Goal: Book appointment/travel/reservation

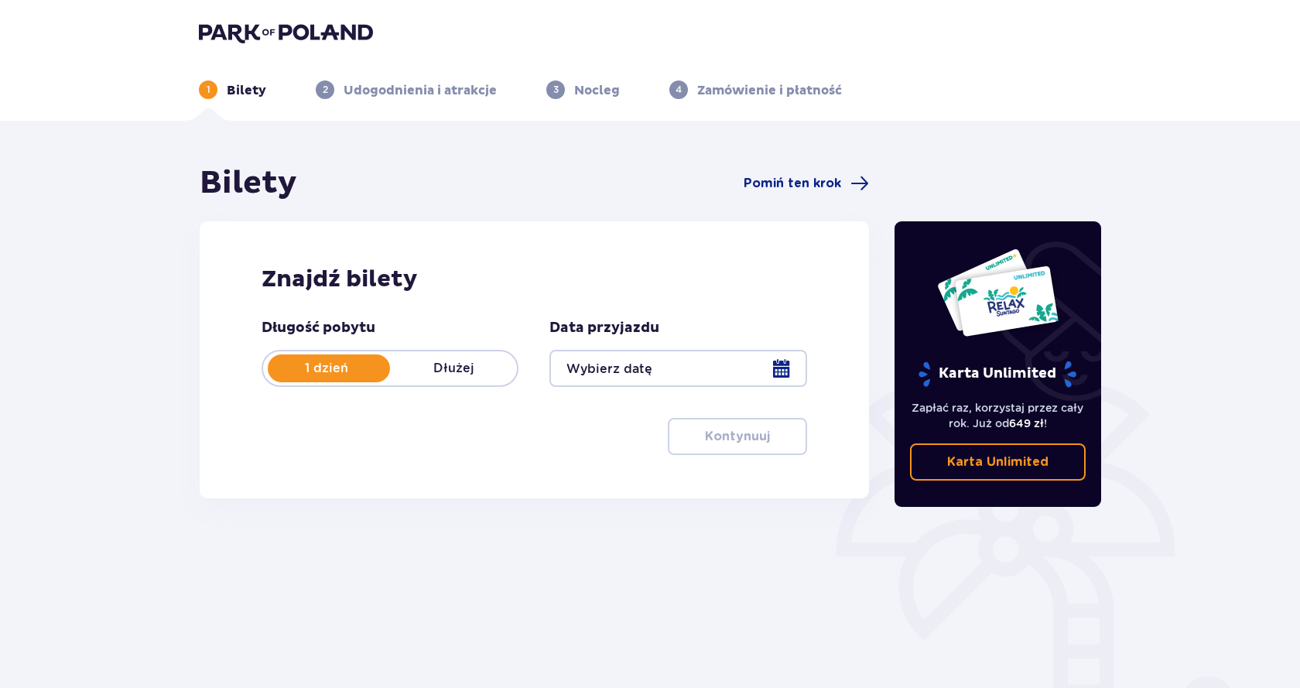
type input "[DATE]"
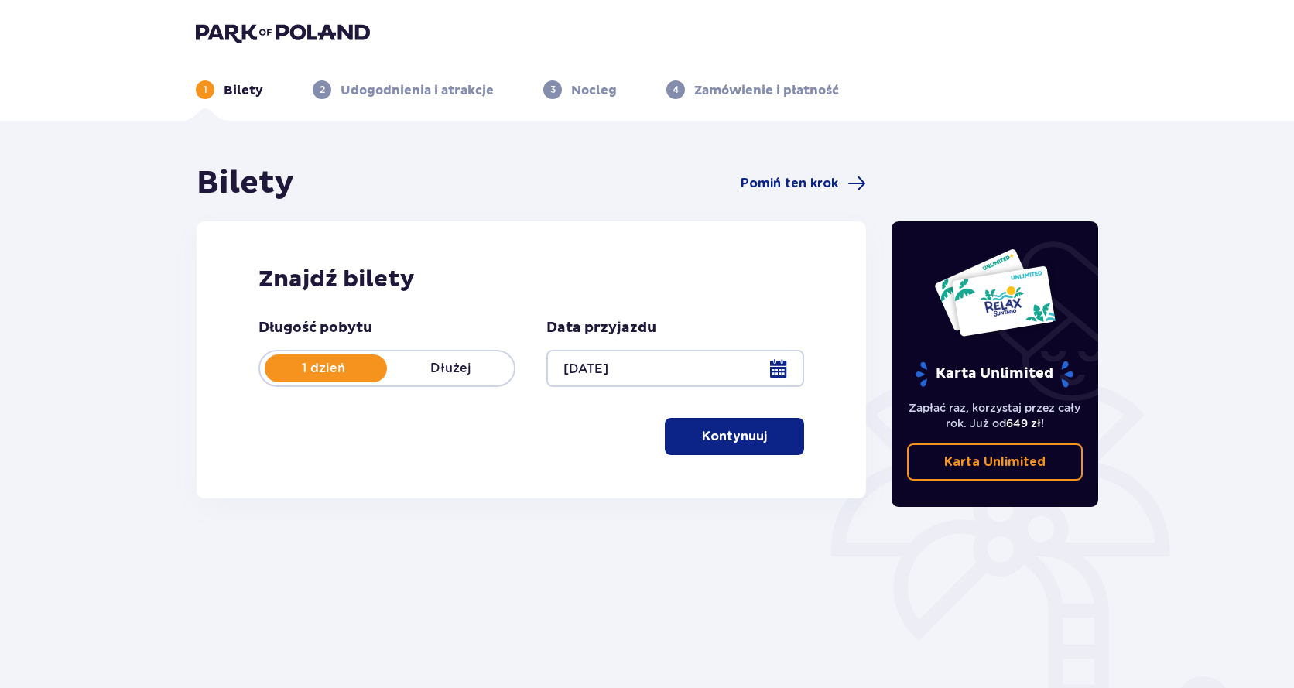
click at [717, 429] on p "Kontynuuj" at bounding box center [734, 436] width 65 height 17
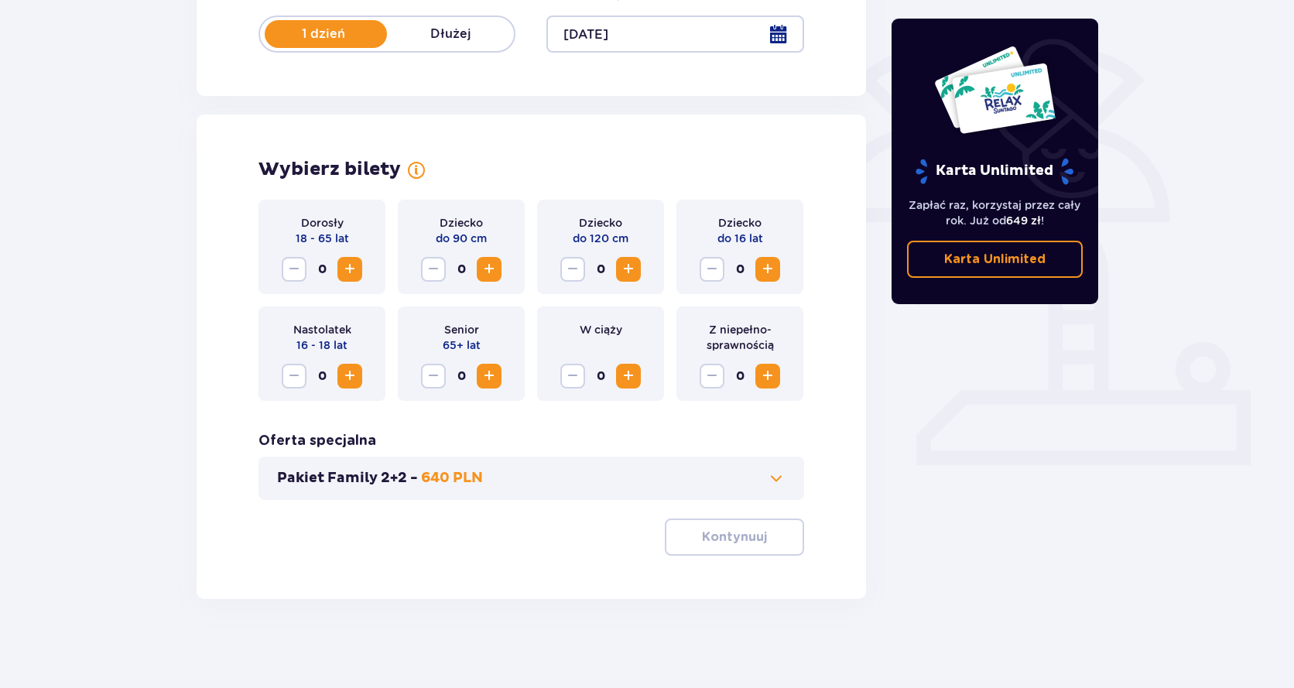
scroll to position [338, 0]
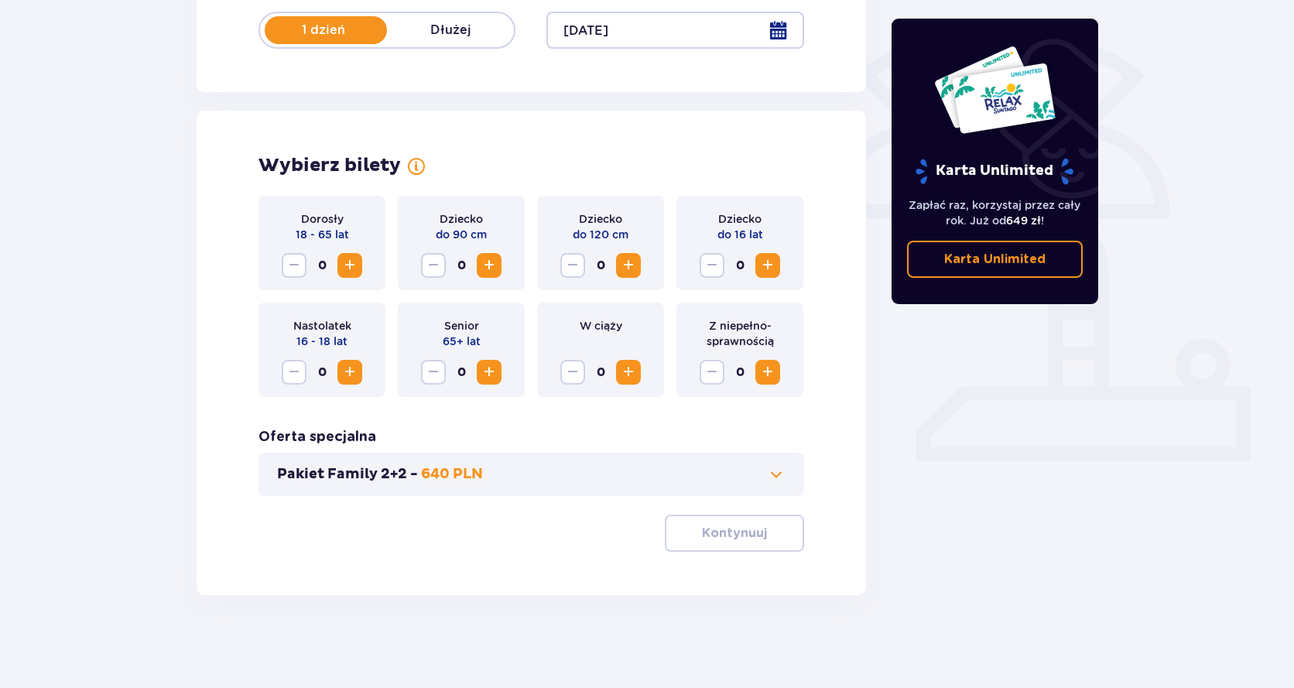
click at [348, 272] on span "Increase" at bounding box center [349, 265] width 19 height 19
click at [349, 272] on span "Increase" at bounding box center [349, 265] width 19 height 19
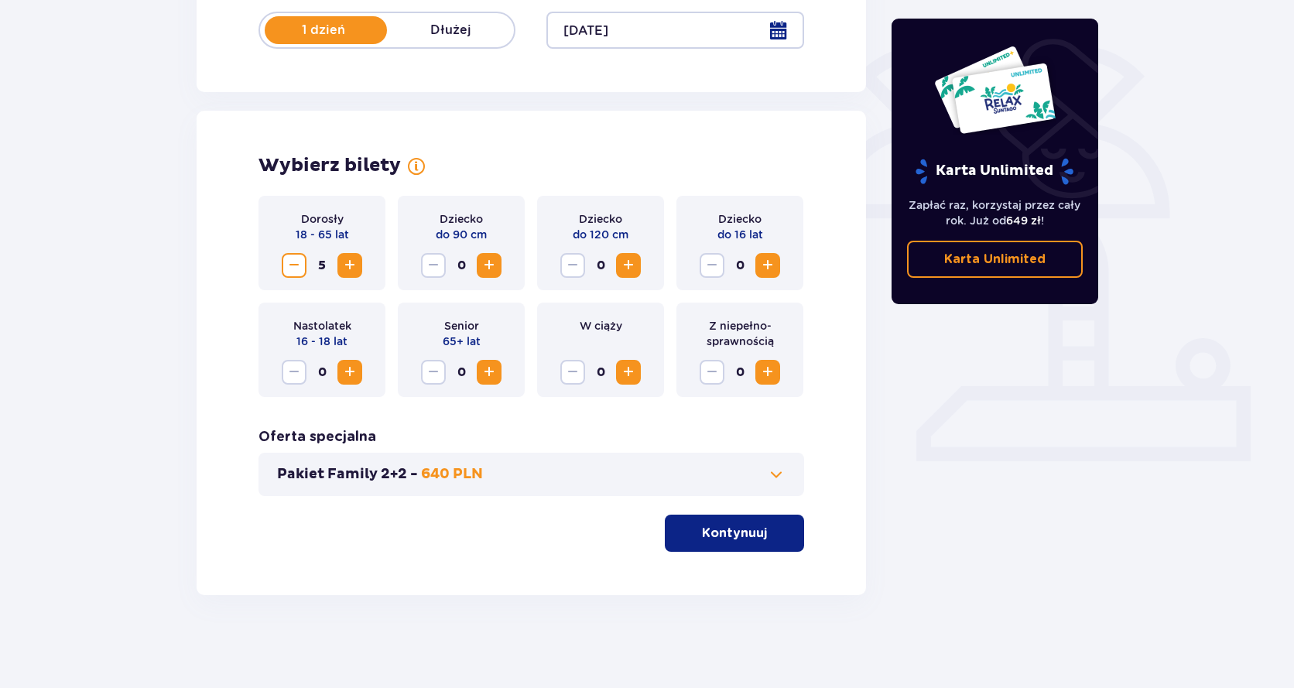
click at [762, 265] on span "Increase" at bounding box center [767, 265] width 19 height 19
click at [774, 474] on span at bounding box center [776, 474] width 19 height 19
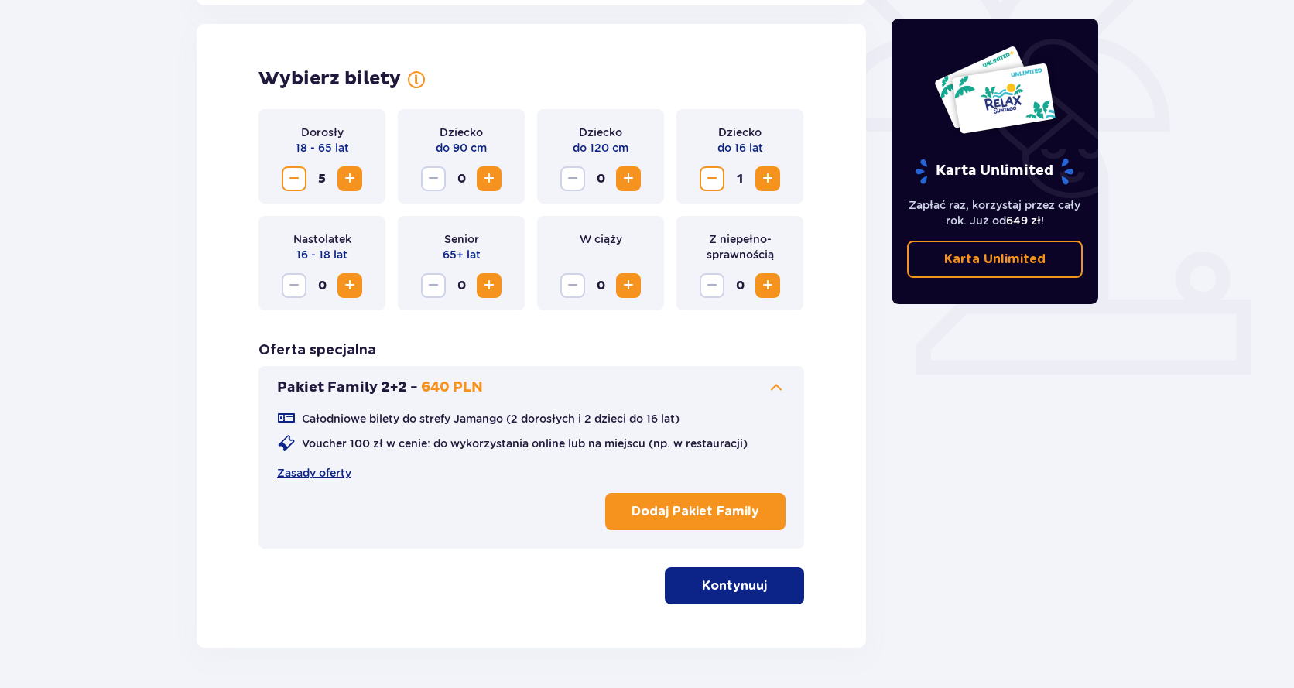
scroll to position [430, 0]
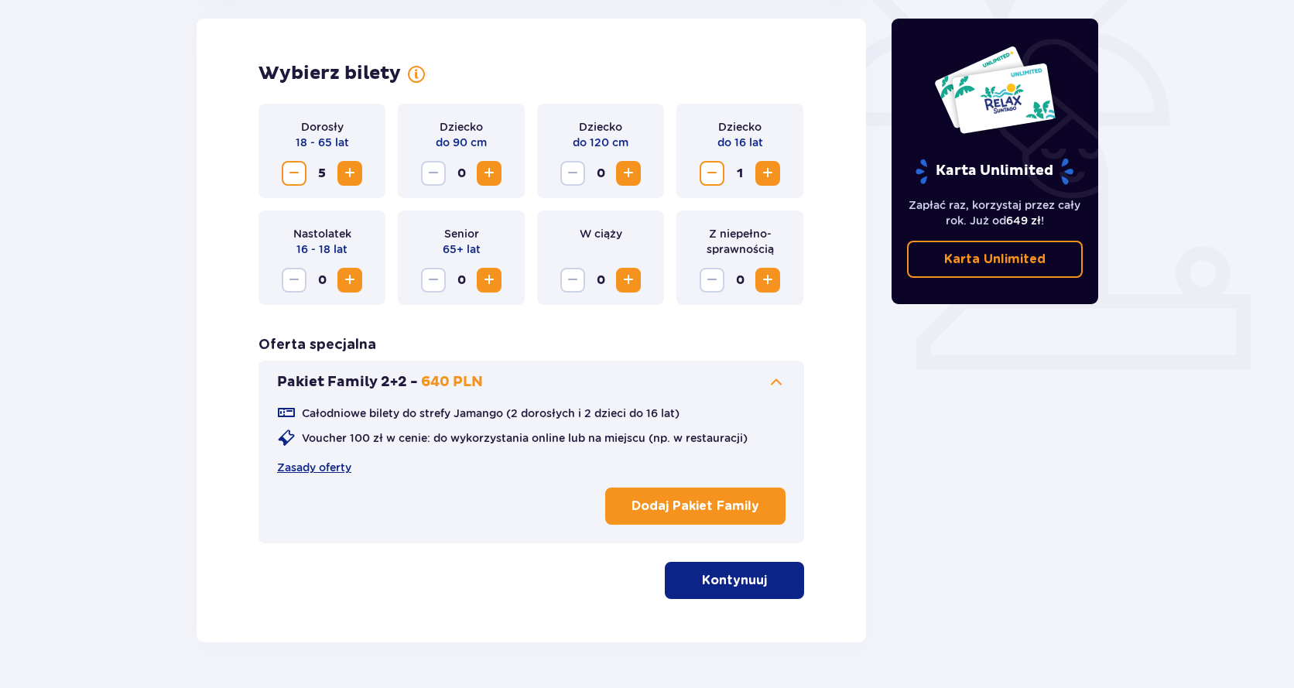
drag, startPoint x: 751, startPoint y: 588, endPoint x: 839, endPoint y: 555, distance: 94.3
click at [749, 587] on p "Kontynuuj" at bounding box center [734, 580] width 65 height 17
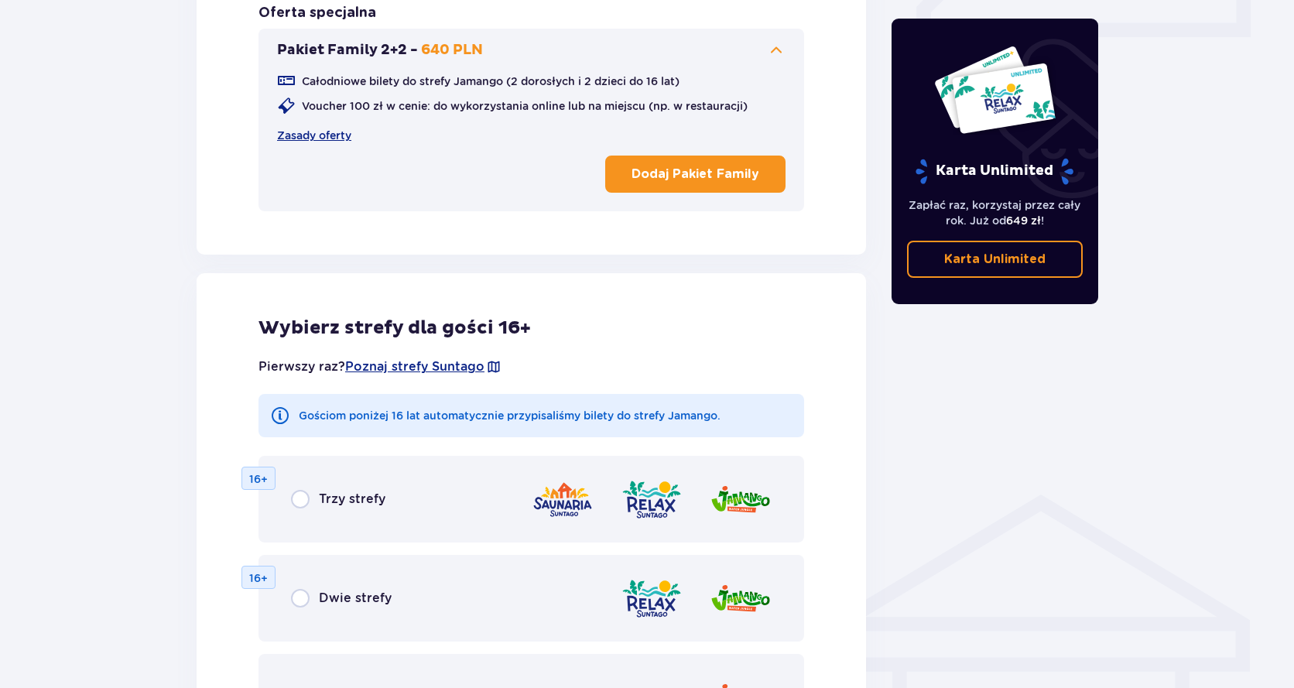
scroll to position [917, 0]
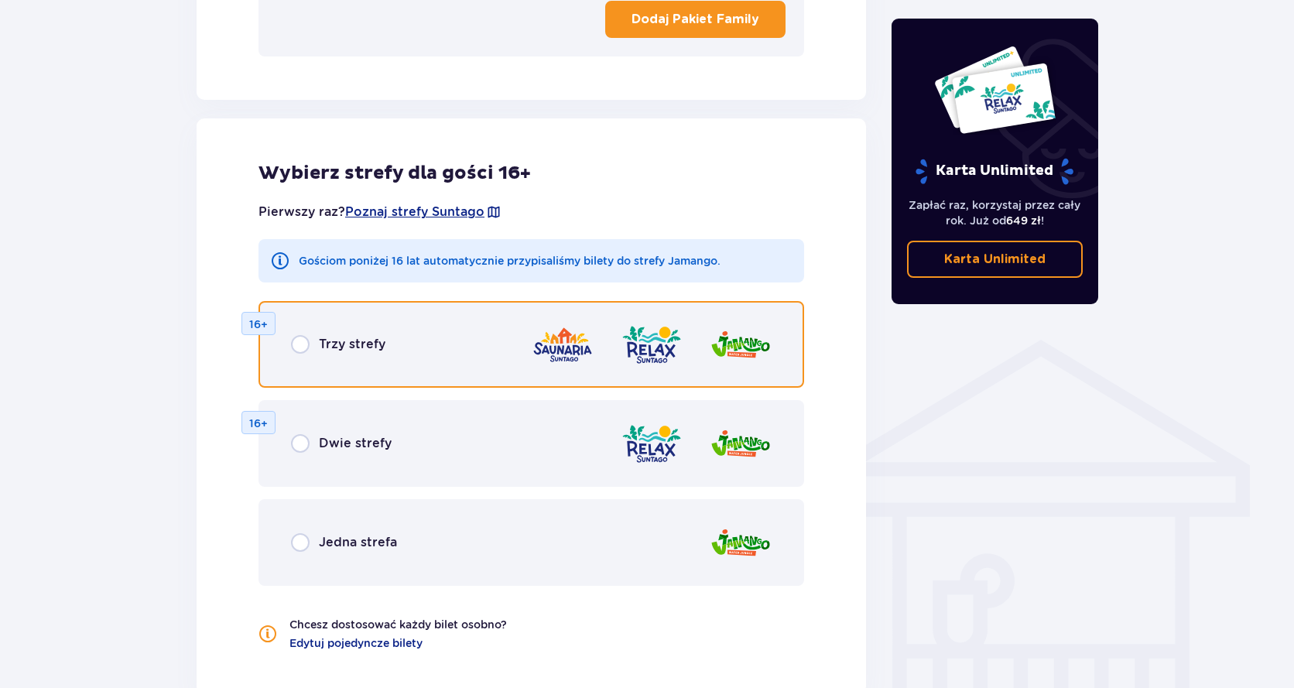
click at [301, 350] on input "radio" at bounding box center [300, 344] width 19 height 19
radio input "true"
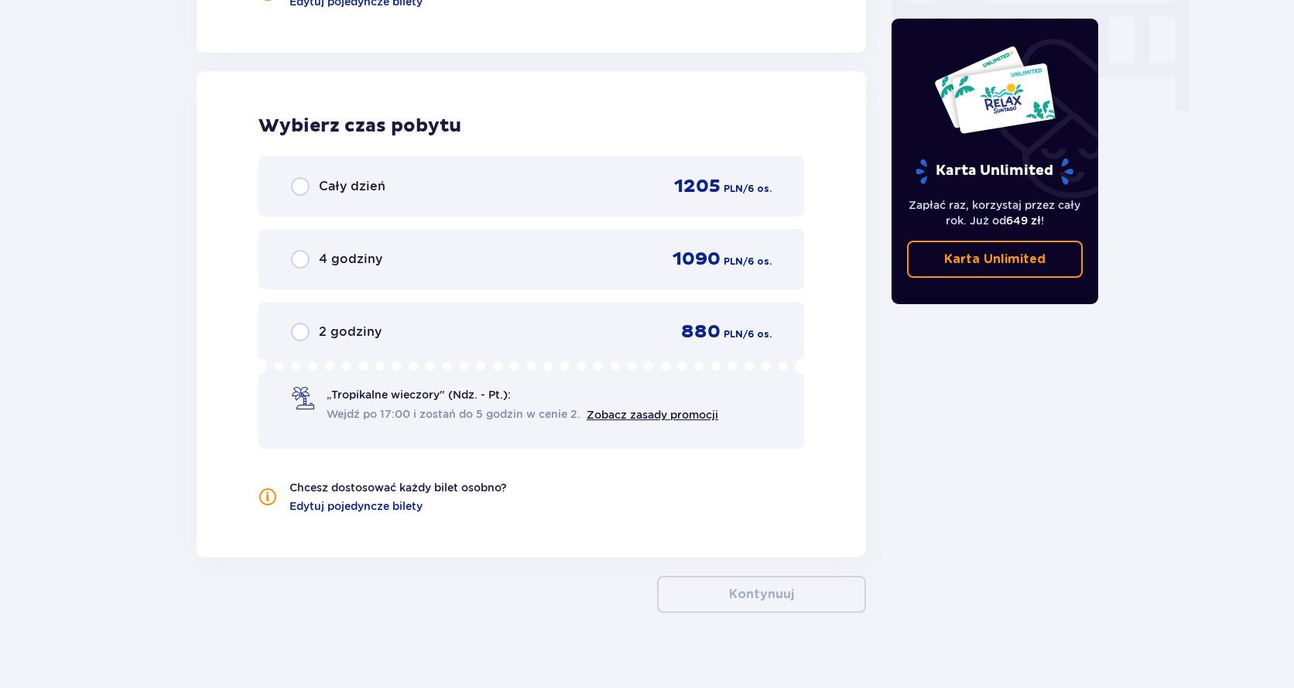
scroll to position [1576, 0]
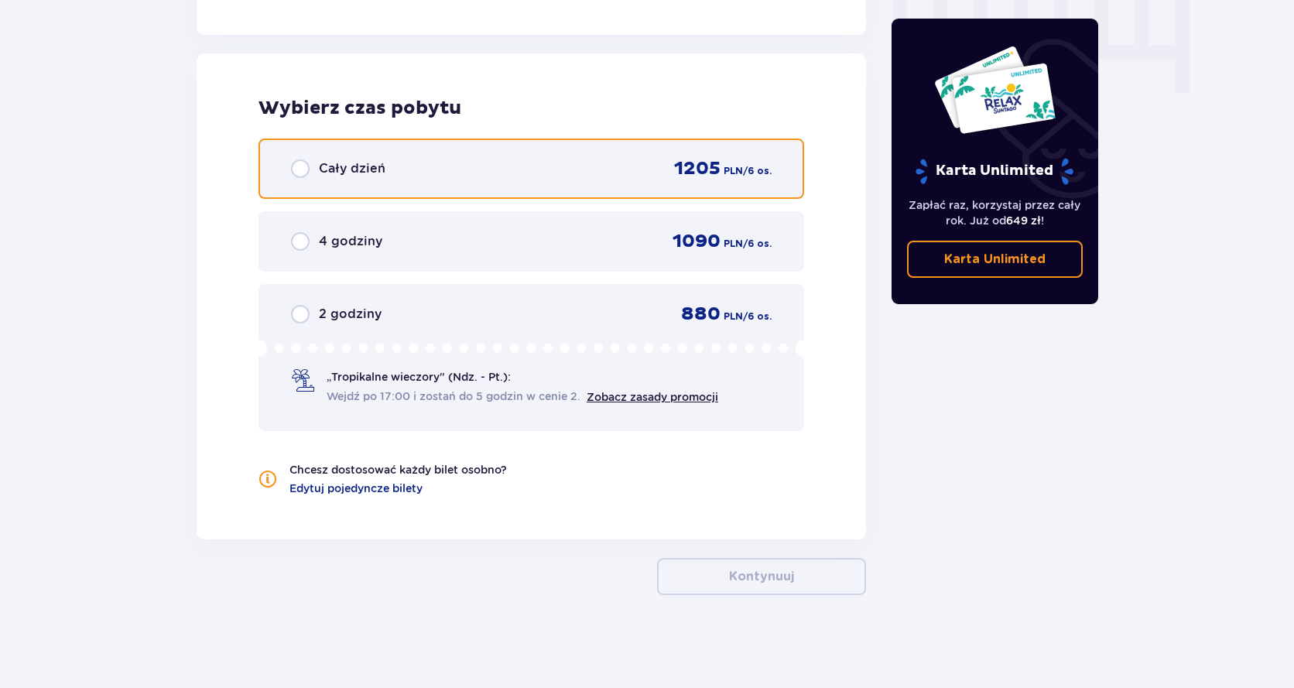
drag, startPoint x: 302, startPoint y: 172, endPoint x: 309, endPoint y: 181, distance: 11.6
click at [304, 174] on input "radio" at bounding box center [300, 168] width 19 height 19
radio input "true"
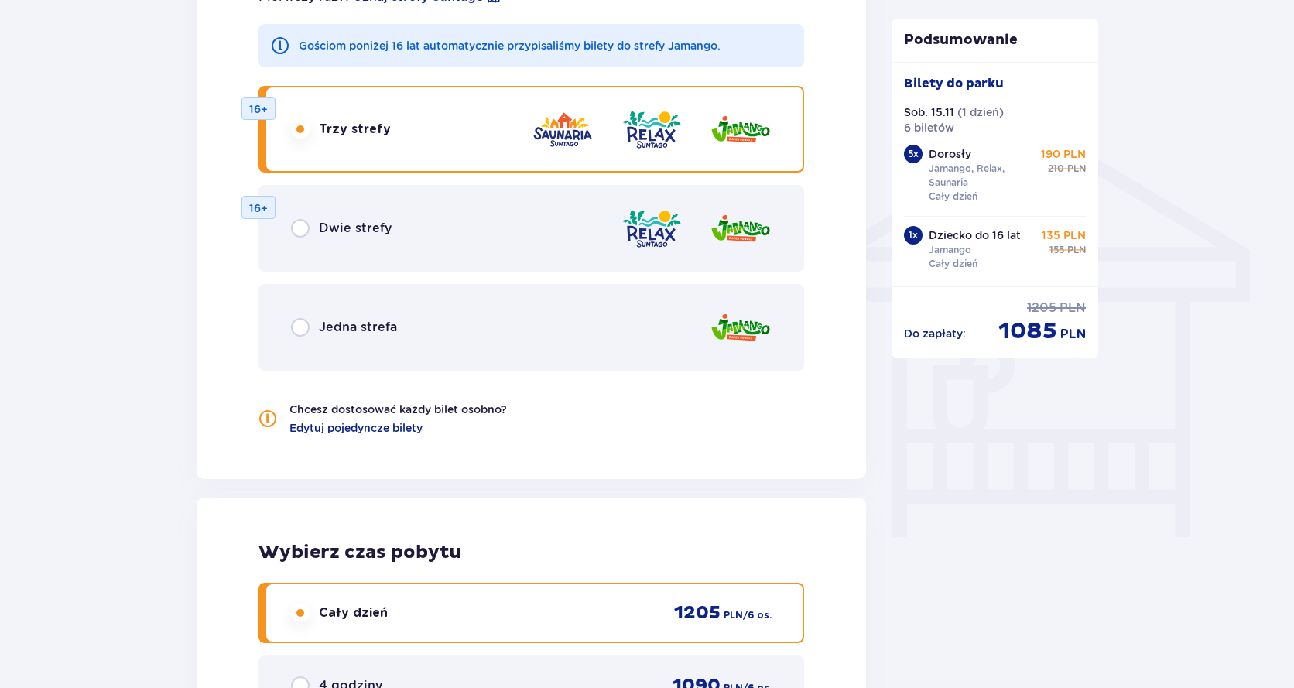
scroll to position [1112, 0]
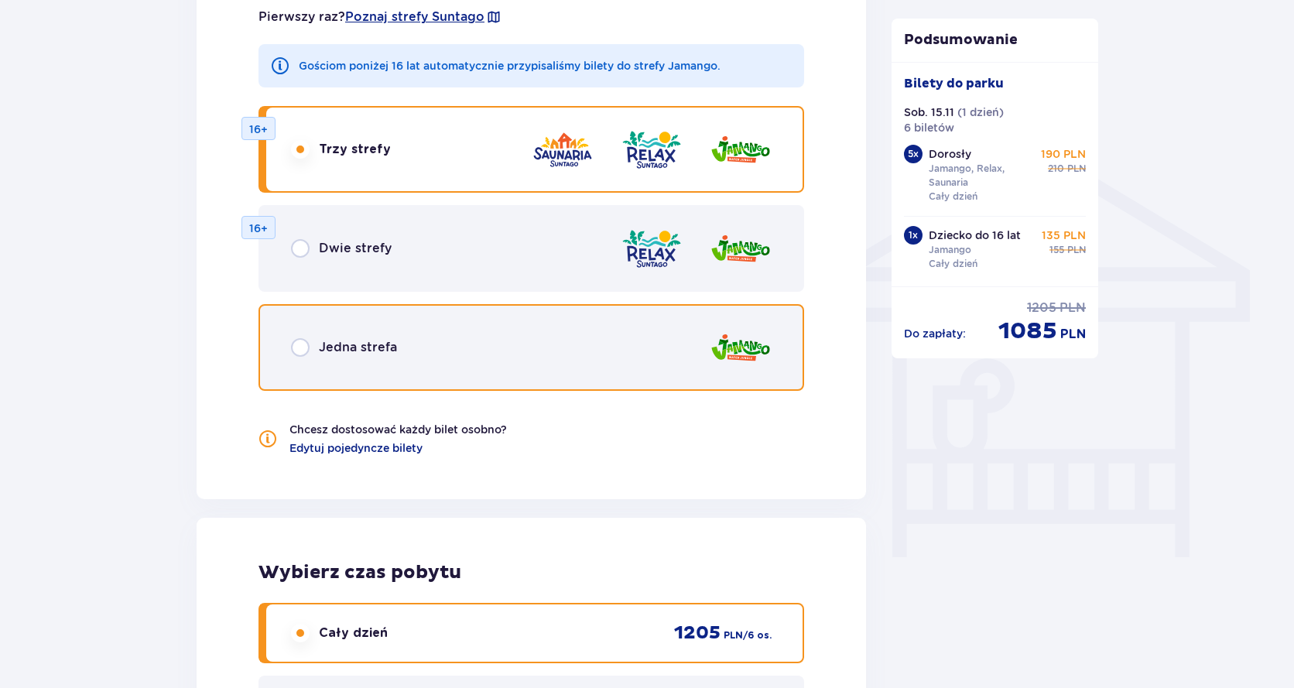
click at [301, 345] on input "radio" at bounding box center [300, 347] width 19 height 19
radio input "true"
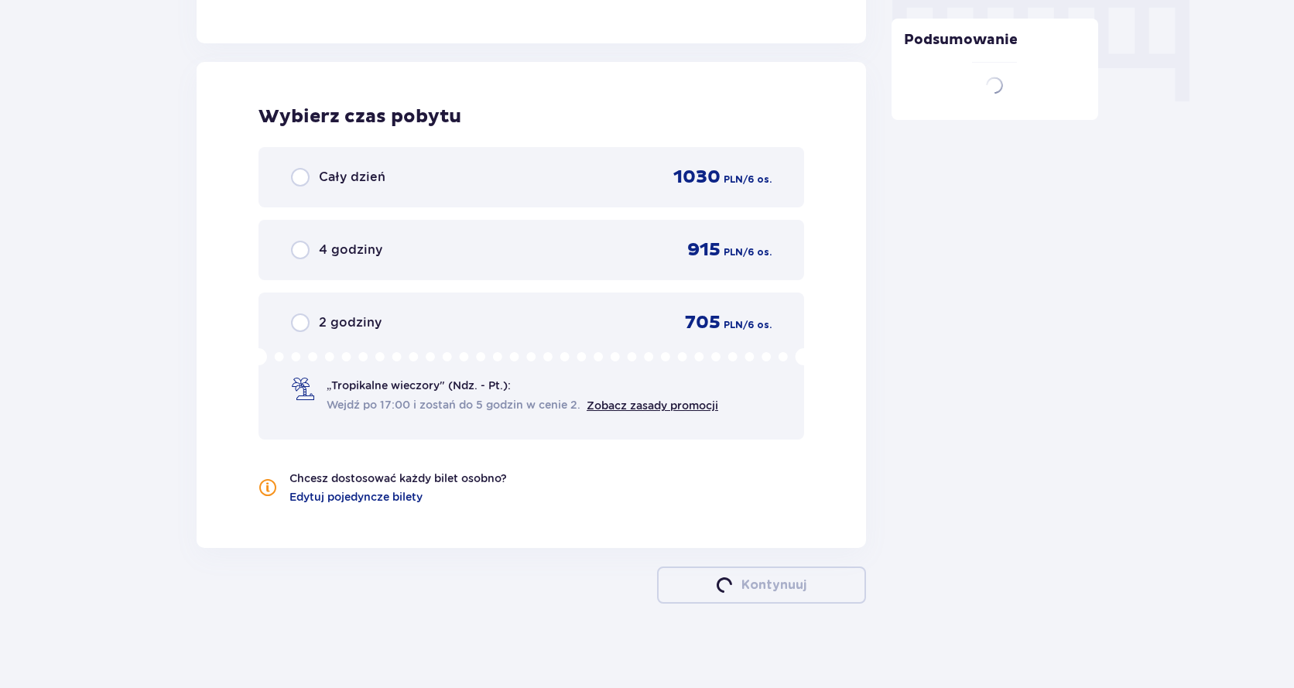
scroll to position [1576, 0]
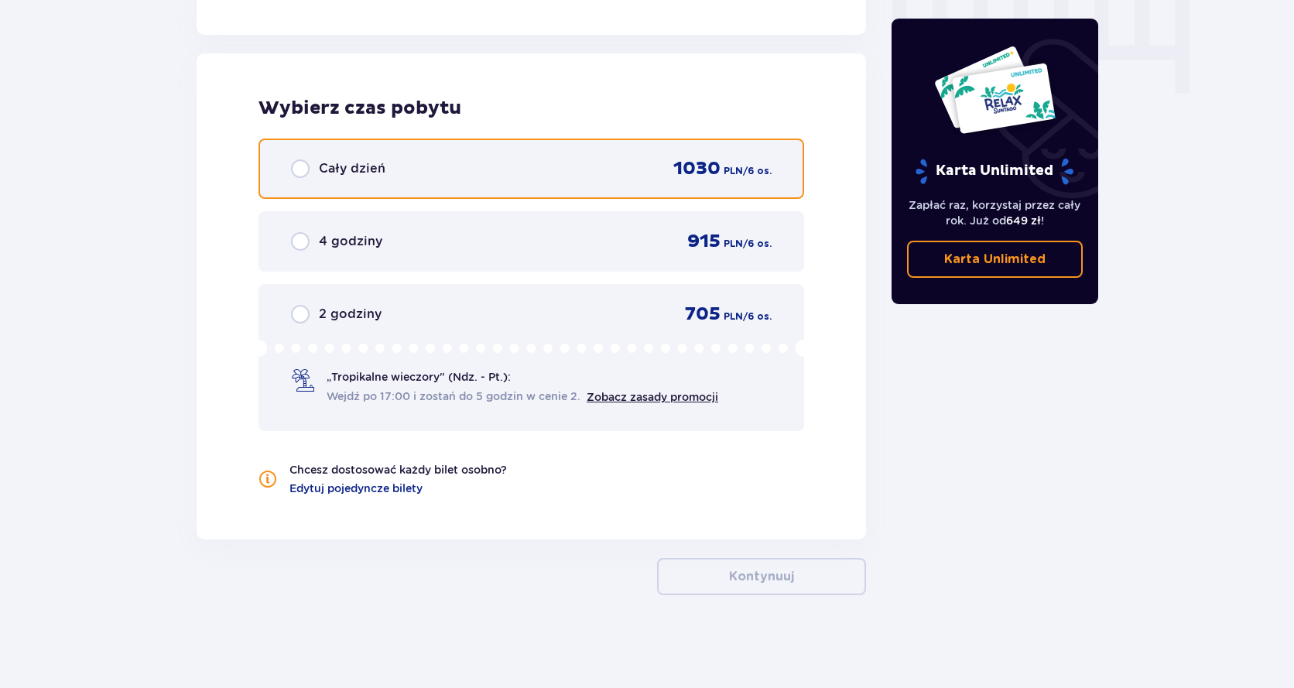
click at [300, 169] on input "radio" at bounding box center [300, 168] width 19 height 19
radio input "true"
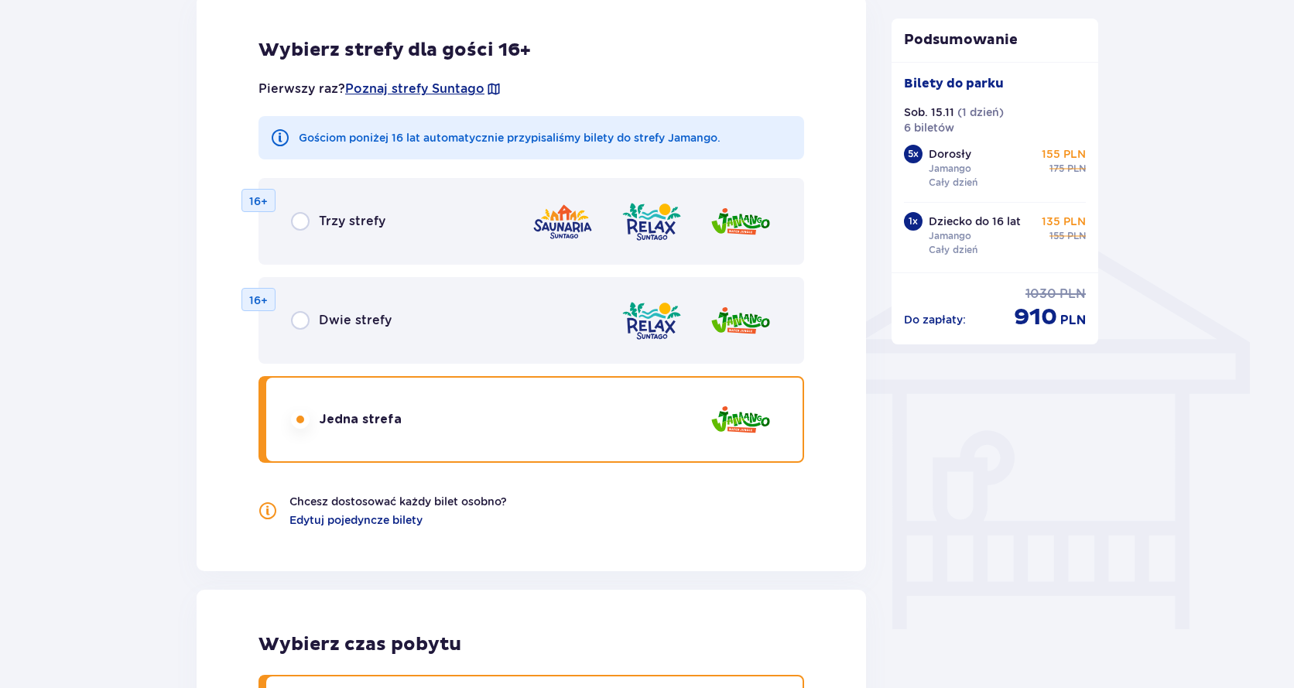
scroll to position [1044, 0]
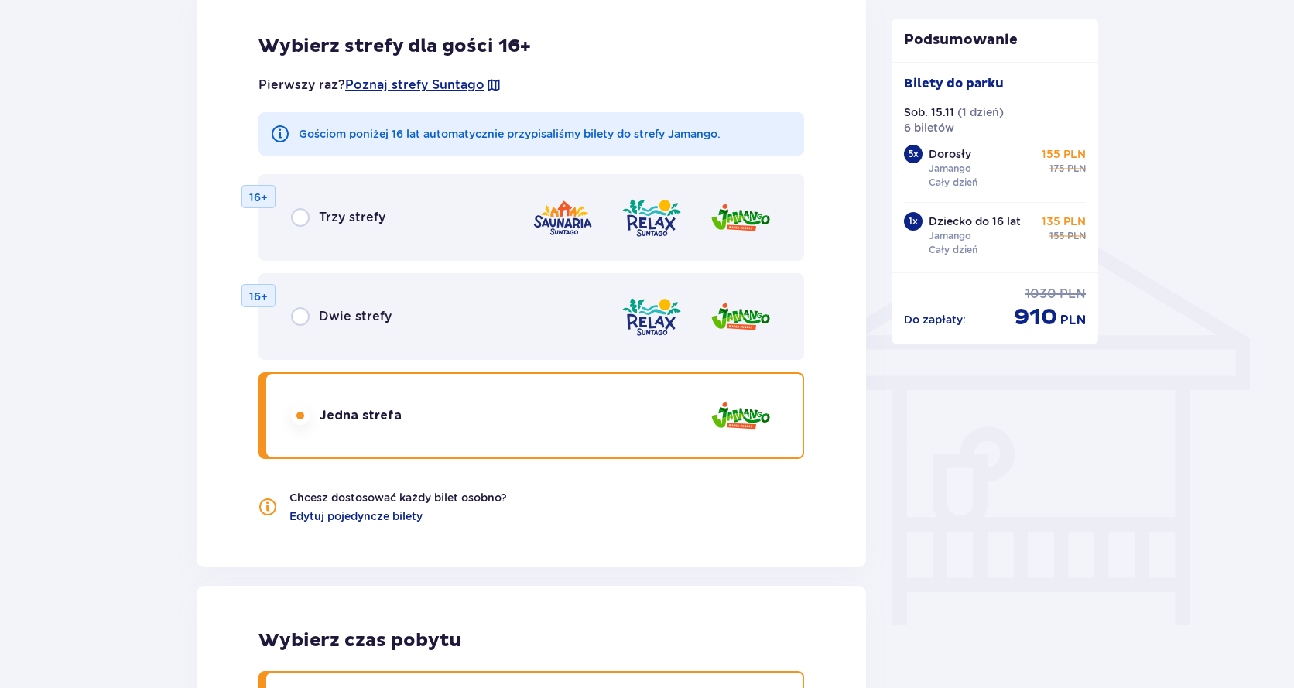
click at [382, 525] on div "Wybierz strefy dla gości 16+ Pierwszy raz? Poznaj strefy Suntago Gościom poniże…" at bounding box center [531, 279] width 669 height 576
click at [390, 514] on span "Edytuj pojedyncze bilety" at bounding box center [355, 515] width 133 height 15
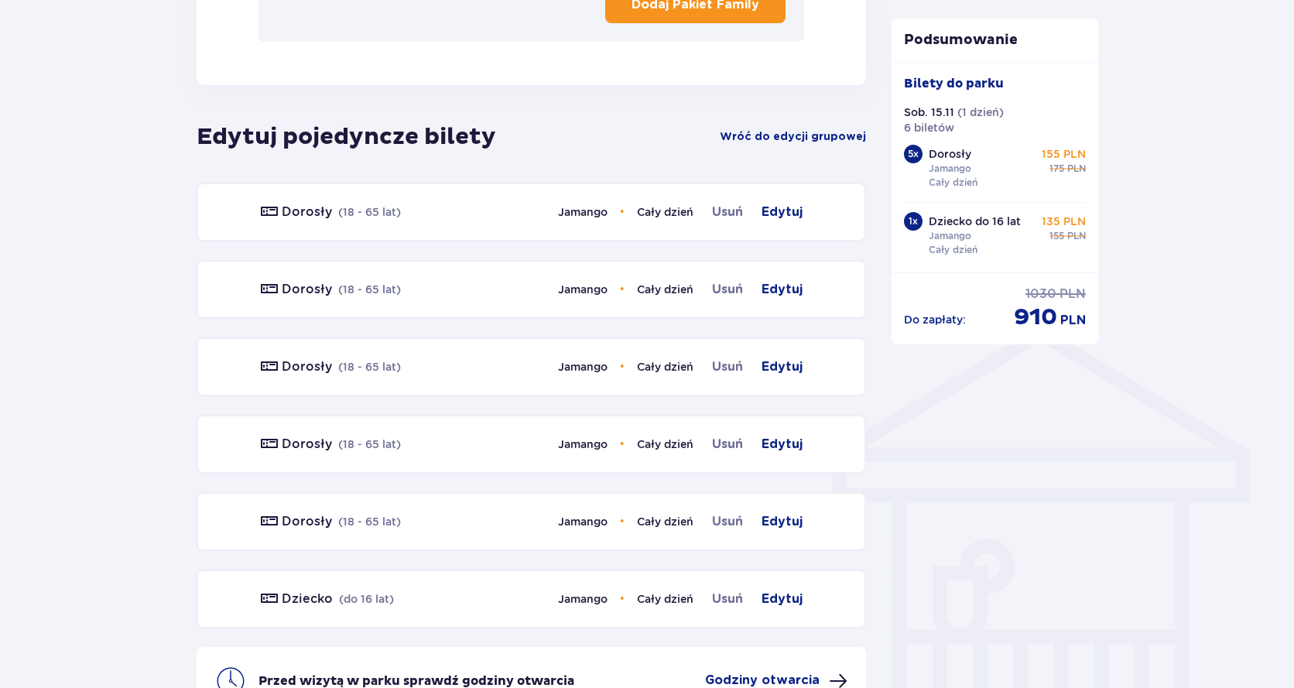
scroll to position [922, 0]
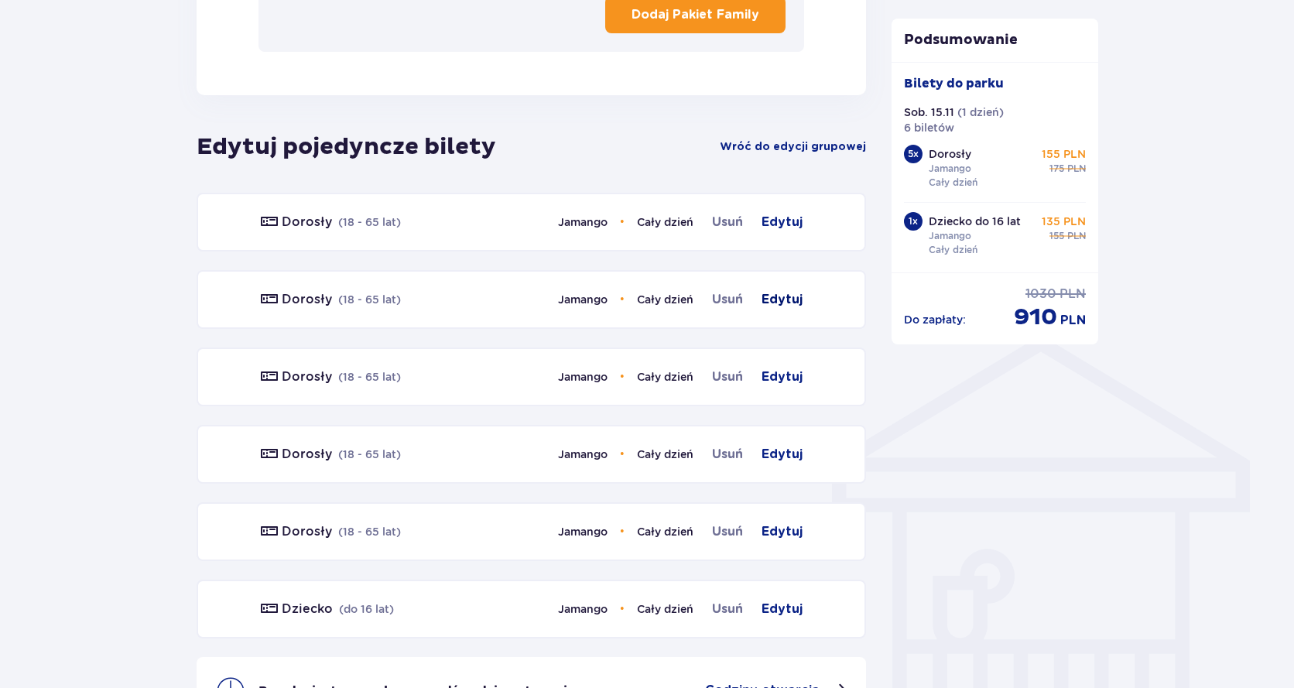
click at [788, 300] on span "Edytuj" at bounding box center [781, 299] width 41 height 19
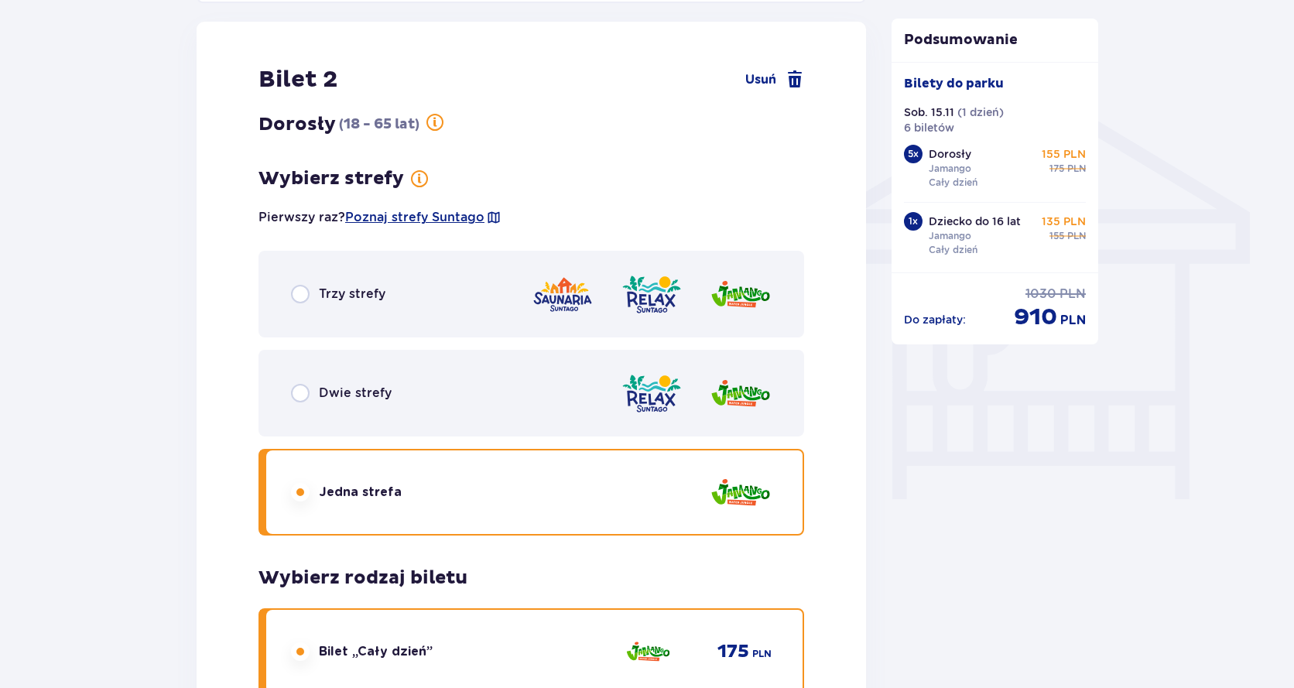
scroll to position [1173, 0]
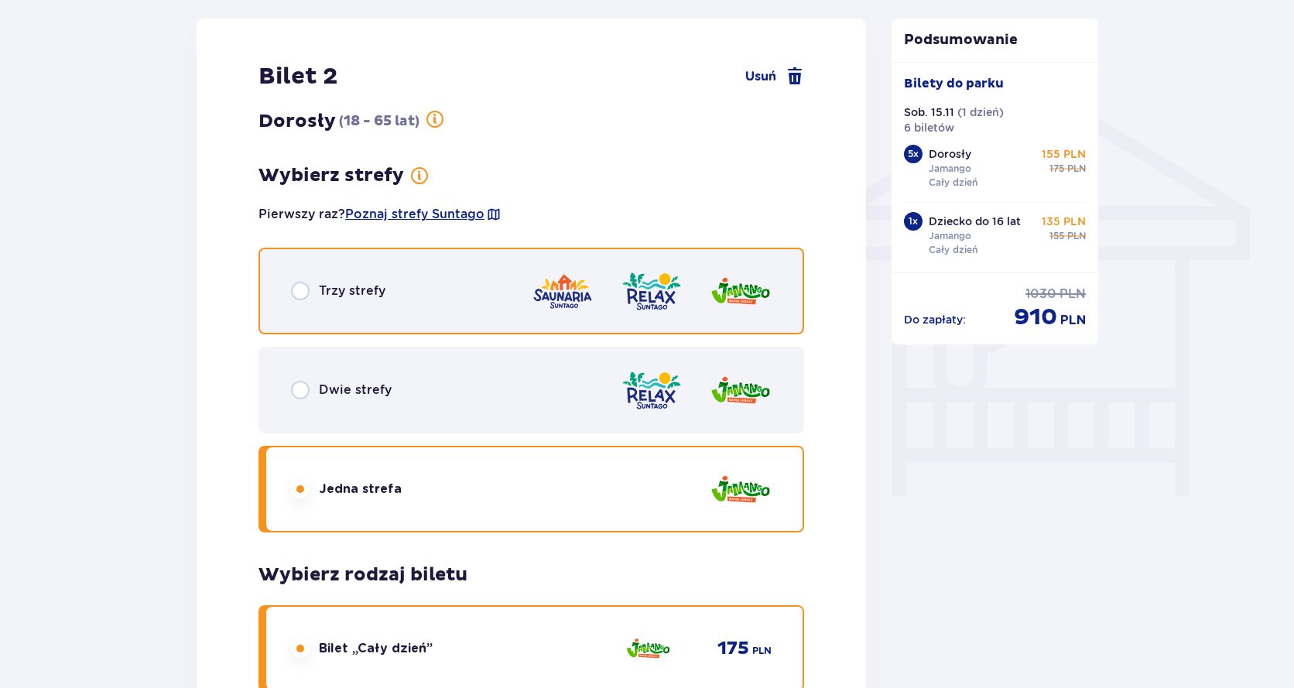
click at [296, 291] on input "radio" at bounding box center [300, 291] width 19 height 19
radio input "true"
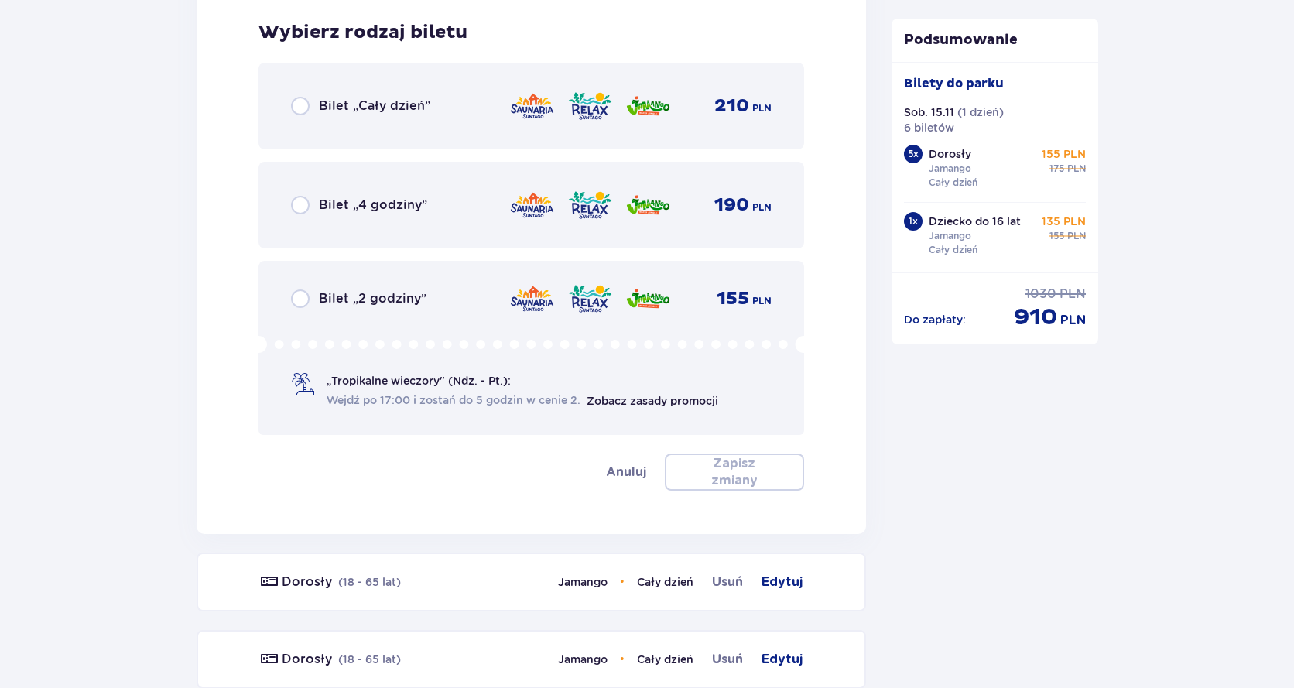
scroll to position [1718, 0]
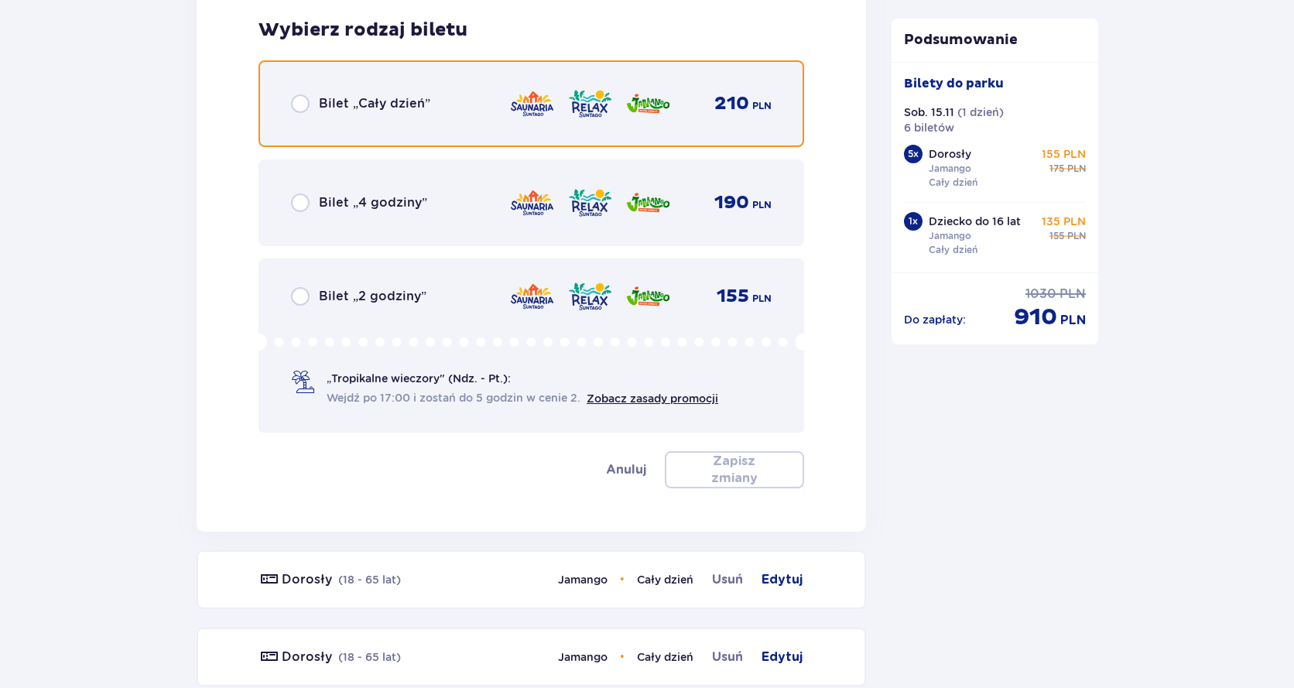
click at [296, 105] on input "radio" at bounding box center [300, 103] width 19 height 19
radio input "true"
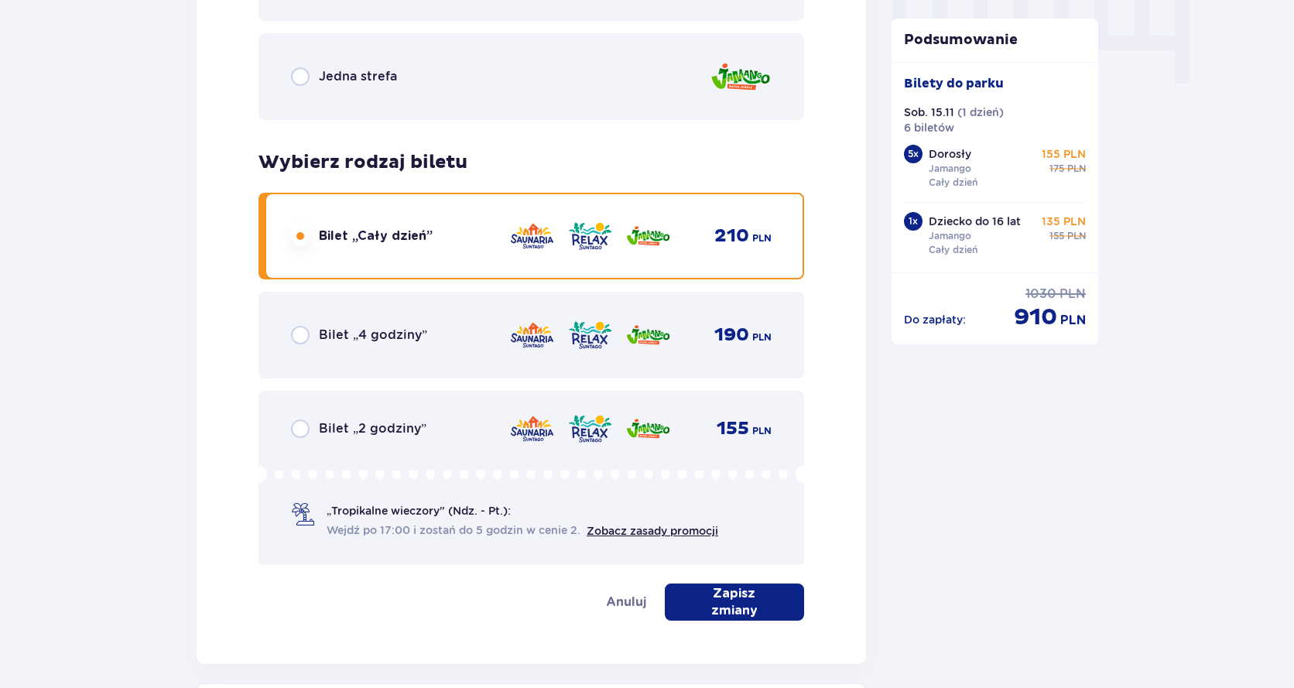
scroll to position [1640, 0]
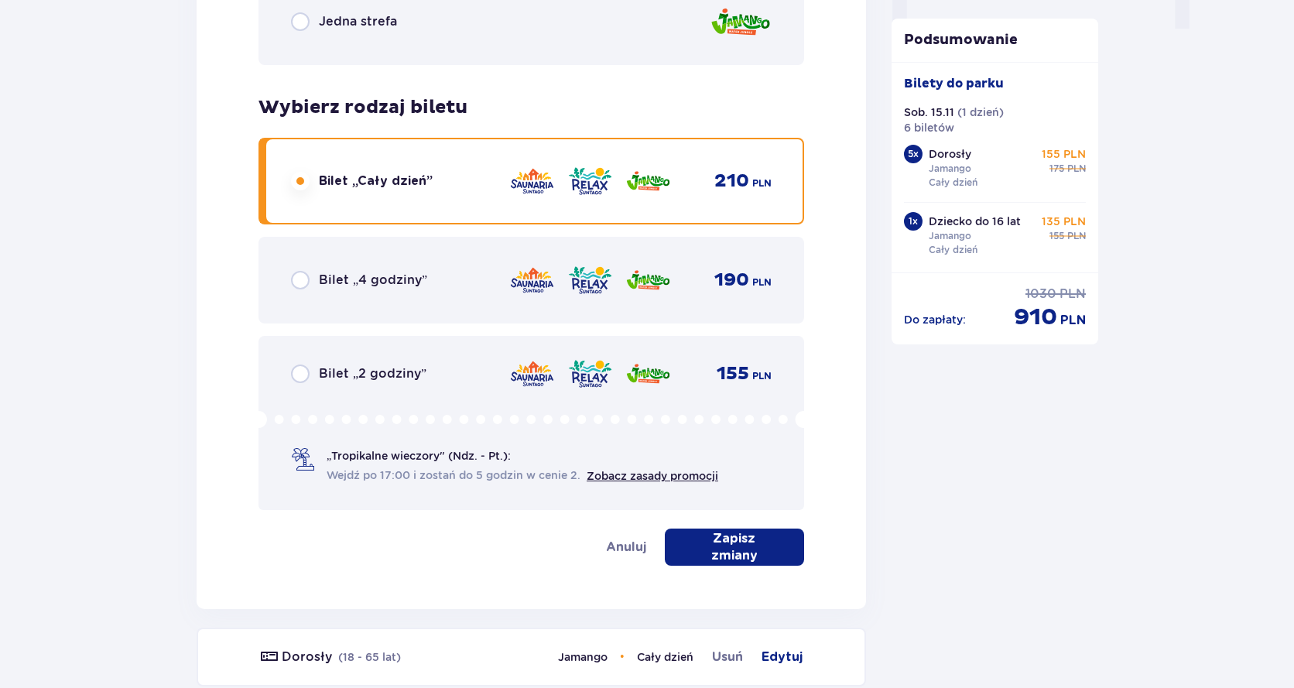
click at [753, 551] on p "Zapisz zmiany" at bounding box center [734, 547] width 90 height 34
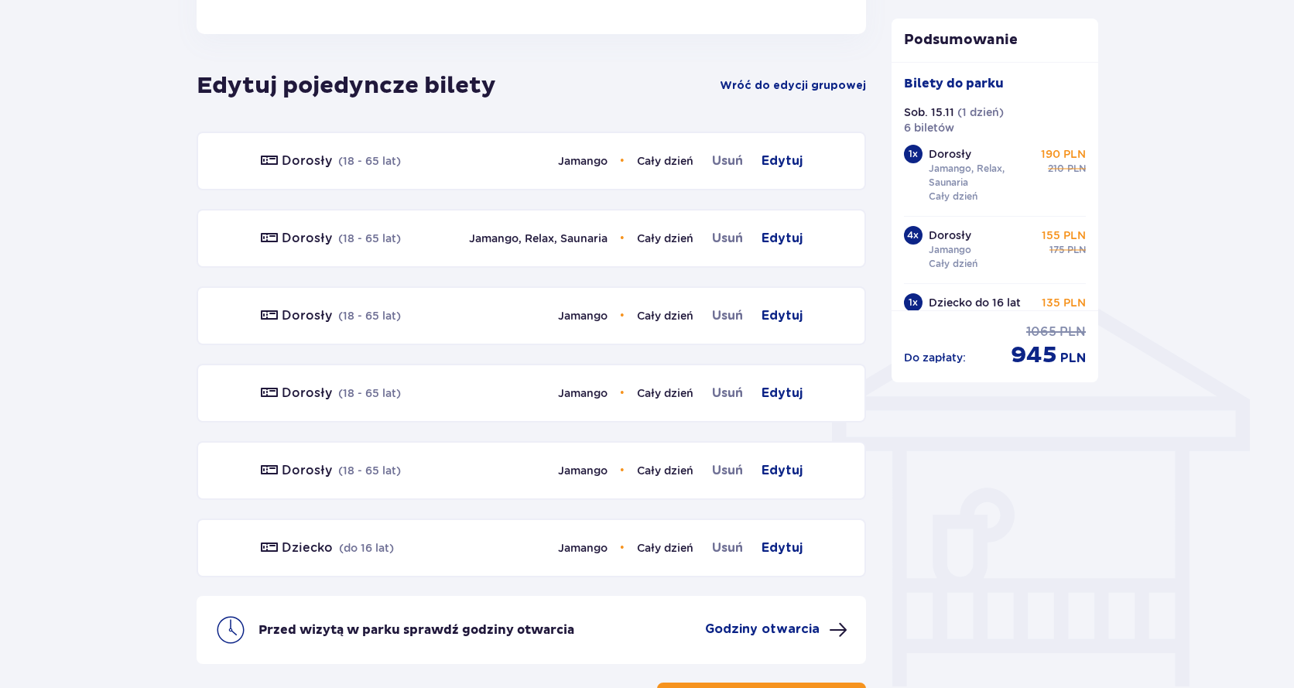
scroll to position [953, 0]
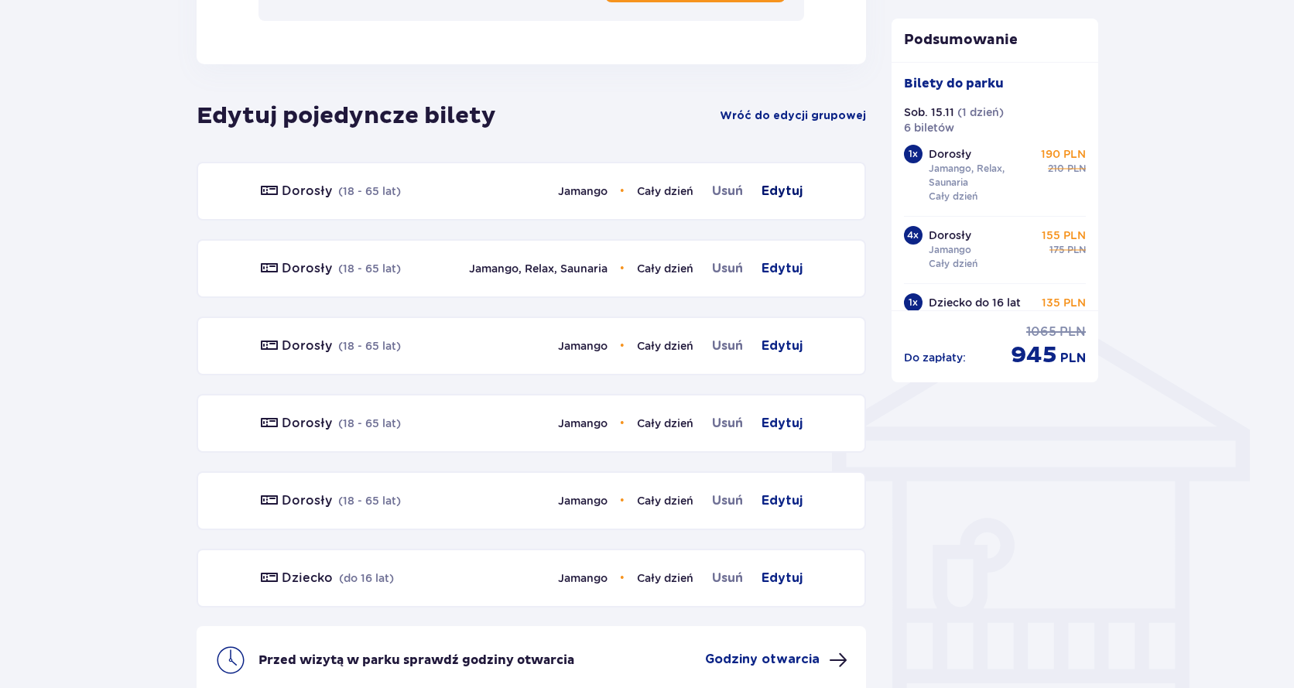
click at [792, 187] on span "Edytuj" at bounding box center [781, 191] width 41 height 19
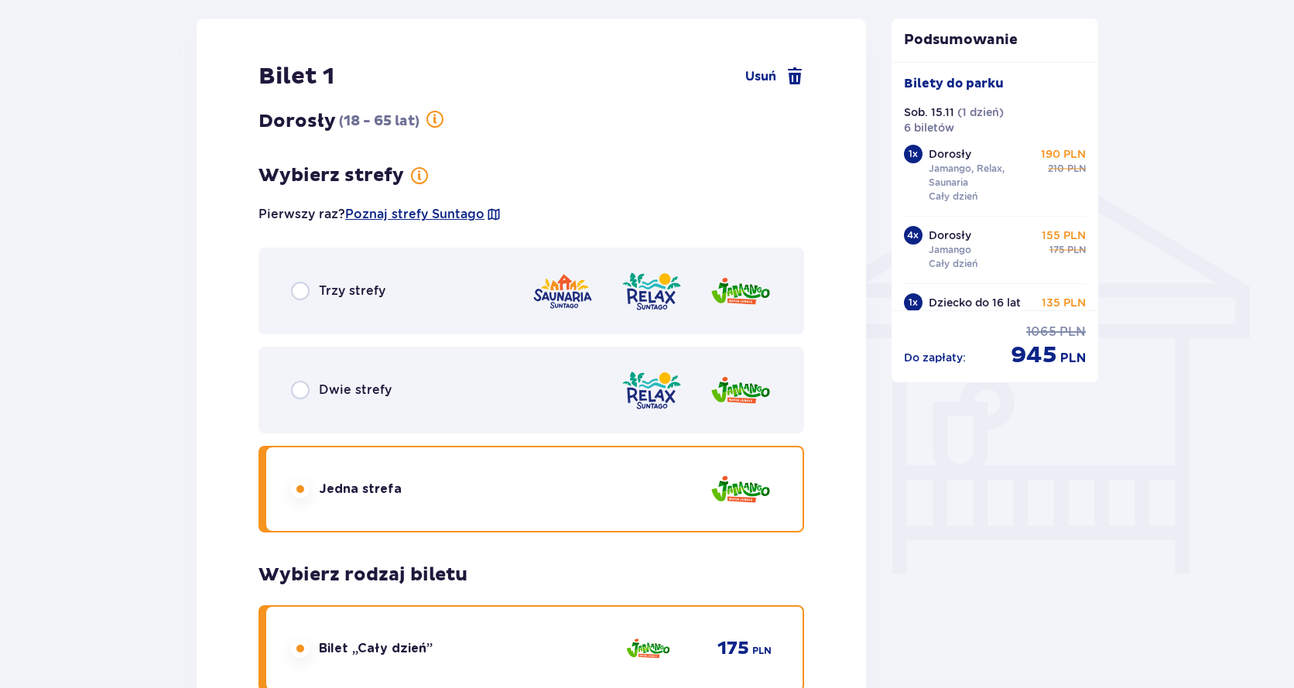
scroll to position [1173, 0]
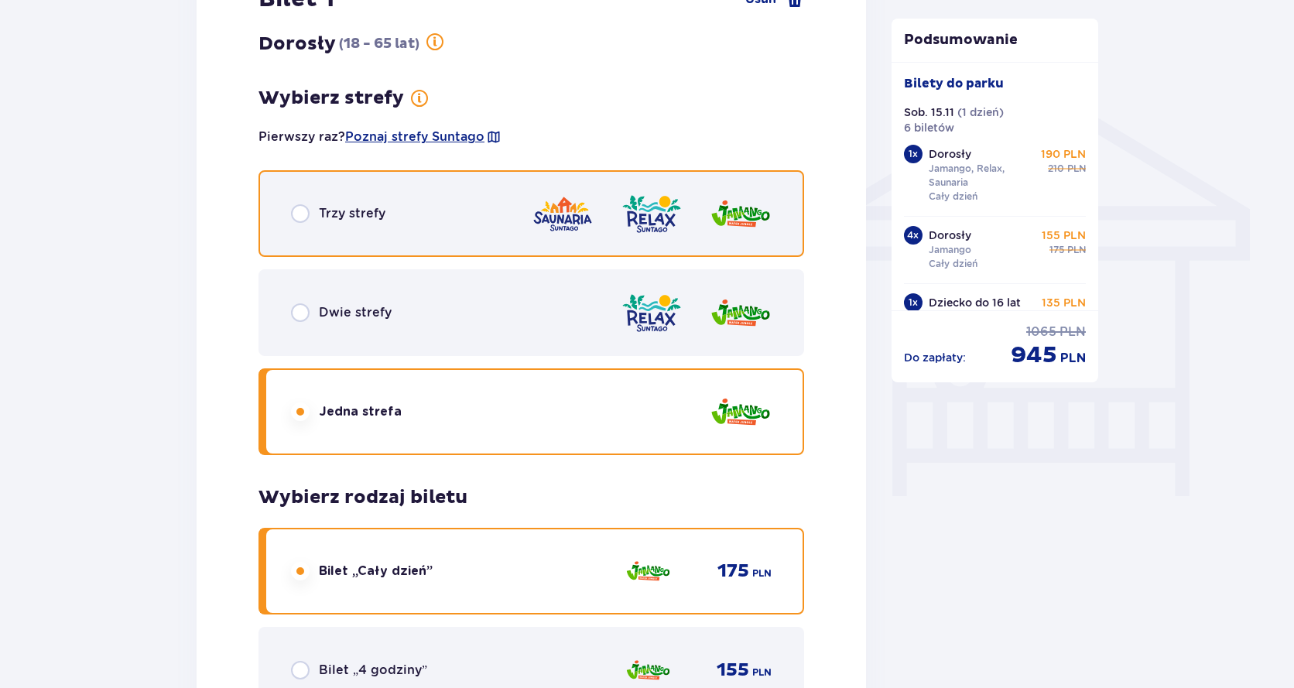
click at [298, 217] on input "radio" at bounding box center [300, 213] width 19 height 19
radio input "true"
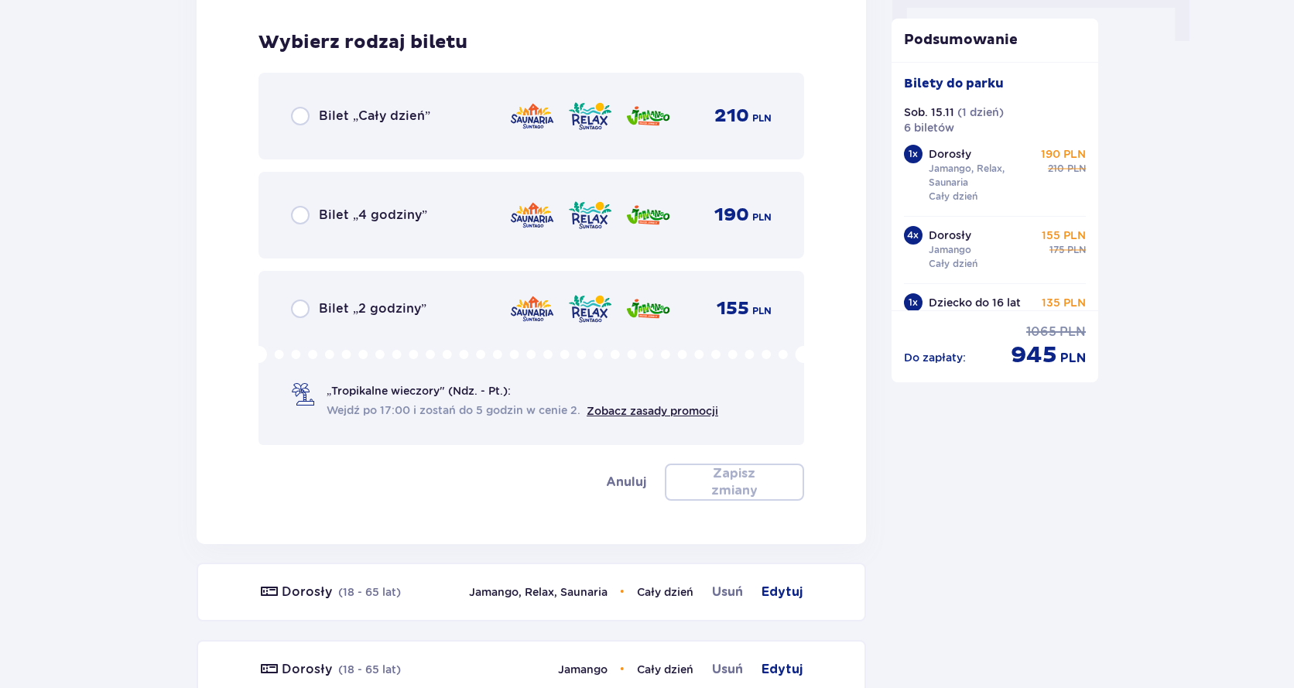
scroll to position [1640, 0]
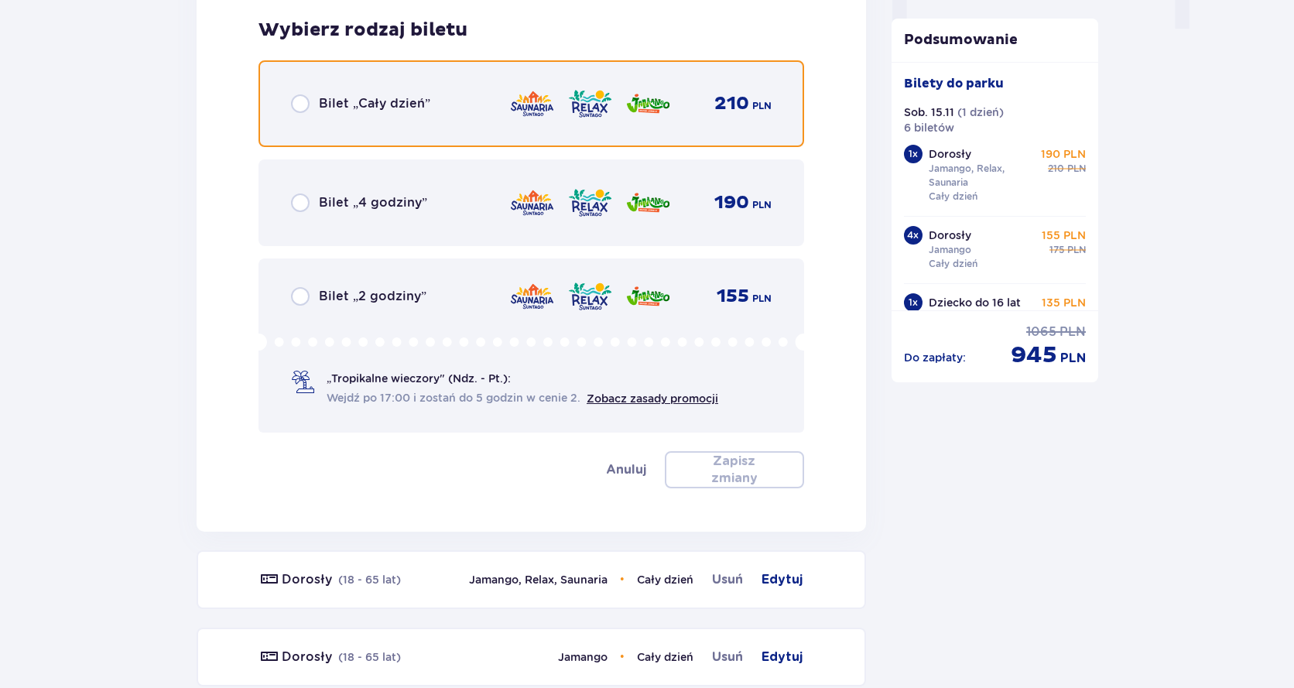
click at [304, 107] on input "radio" at bounding box center [300, 103] width 19 height 19
radio input "true"
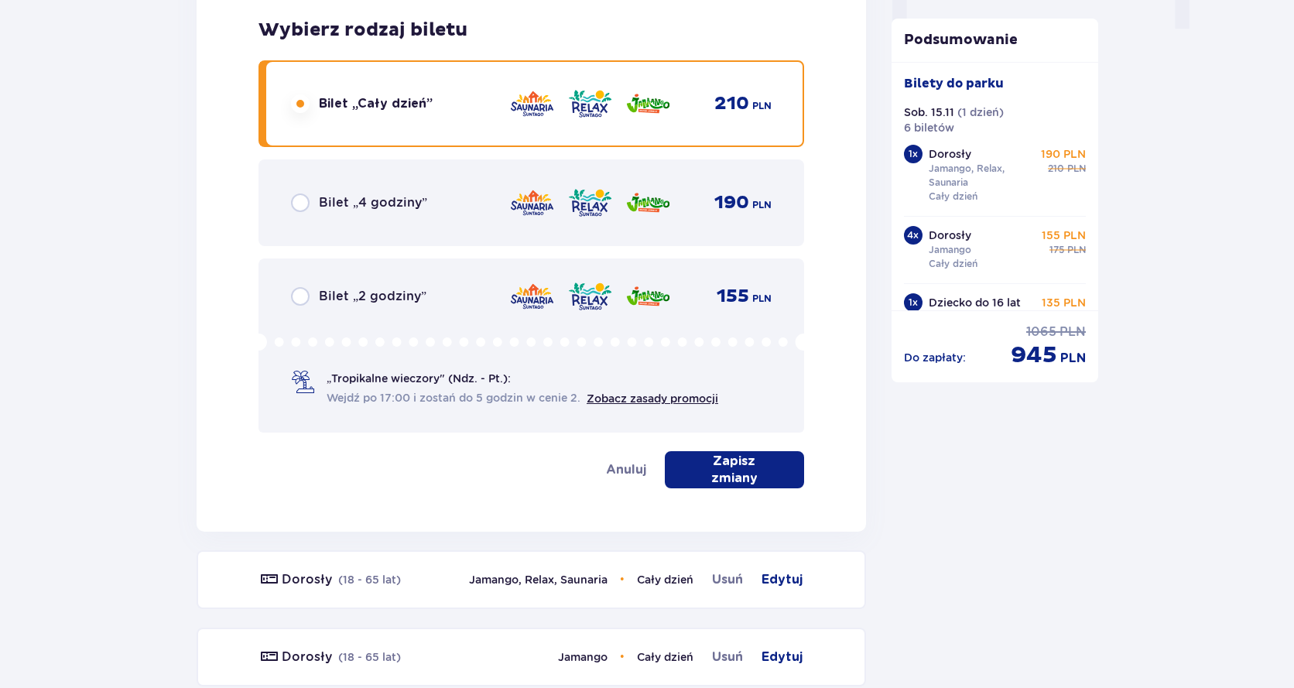
click at [763, 477] on p "Zapisz zmiany" at bounding box center [734, 470] width 90 height 34
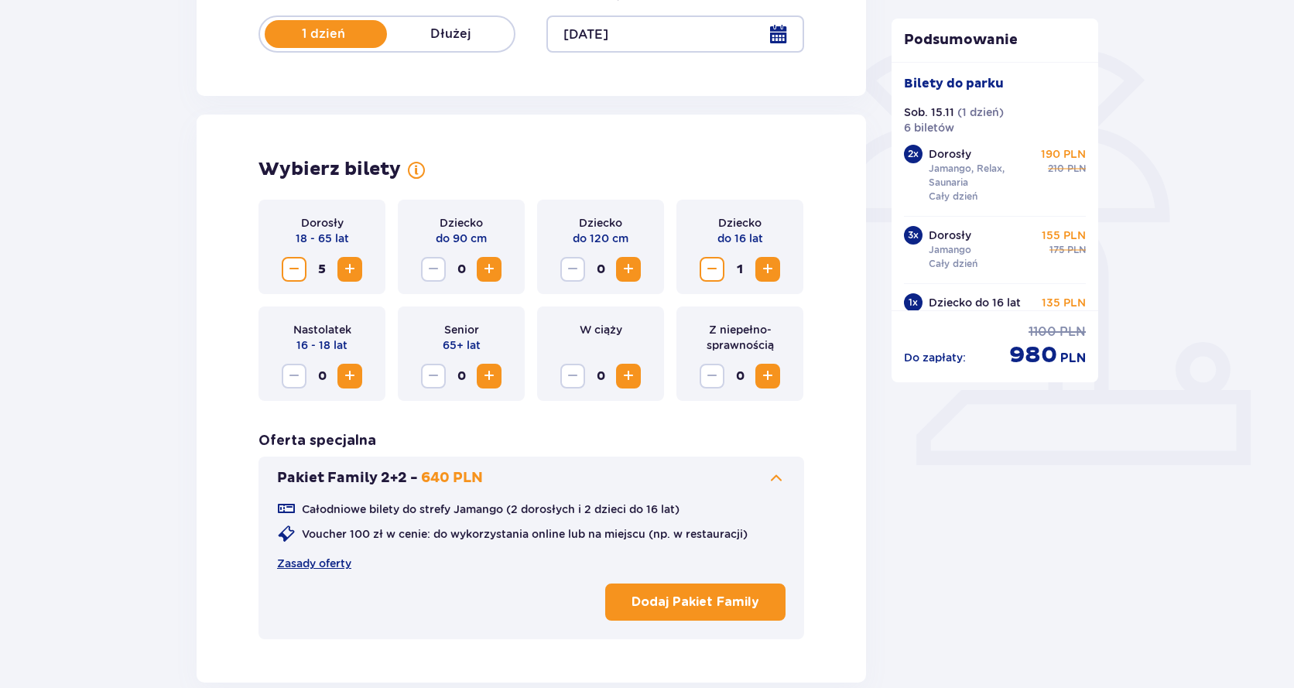
scroll to position [256, 0]
